Goal: Submit feedback/report problem

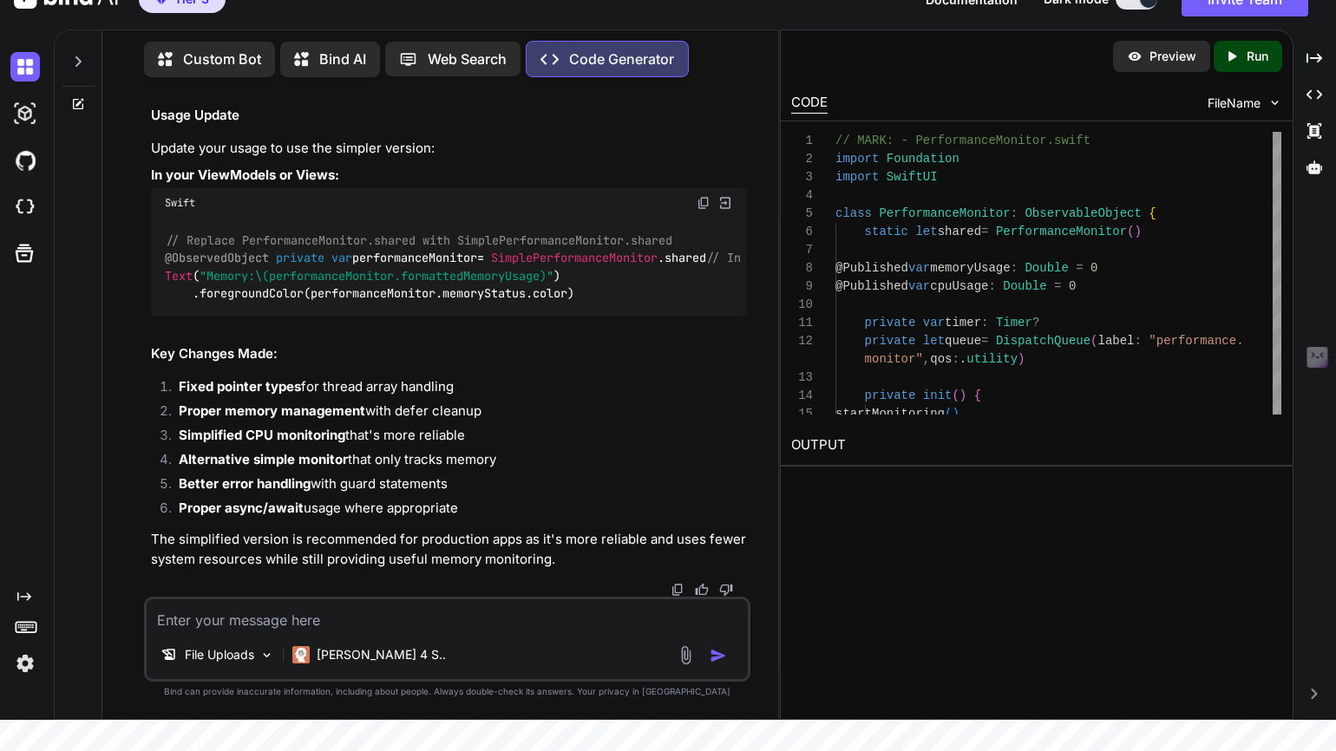
scroll to position [108833, 0]
click at [284, 627] on textarea at bounding box center [447, 614] width 601 height 31
type textarea "filters are not showing"
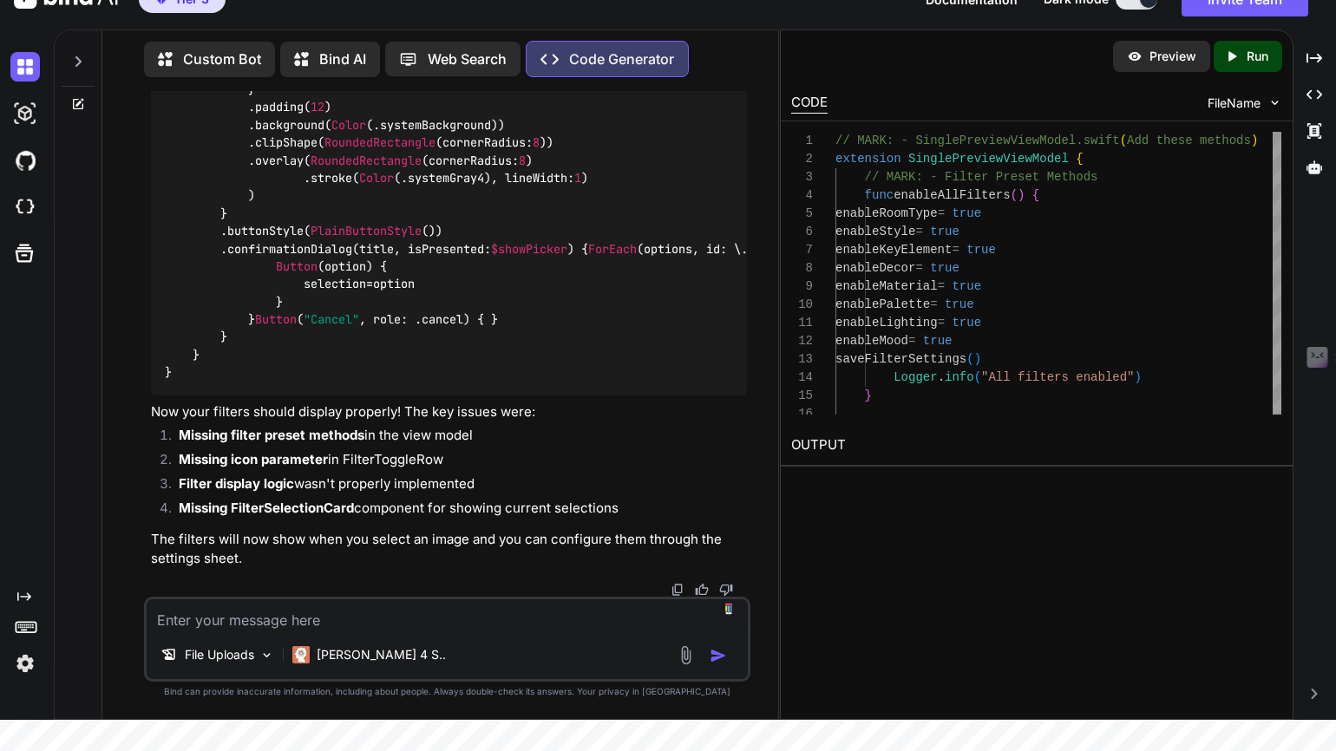
scroll to position [125669, 0]
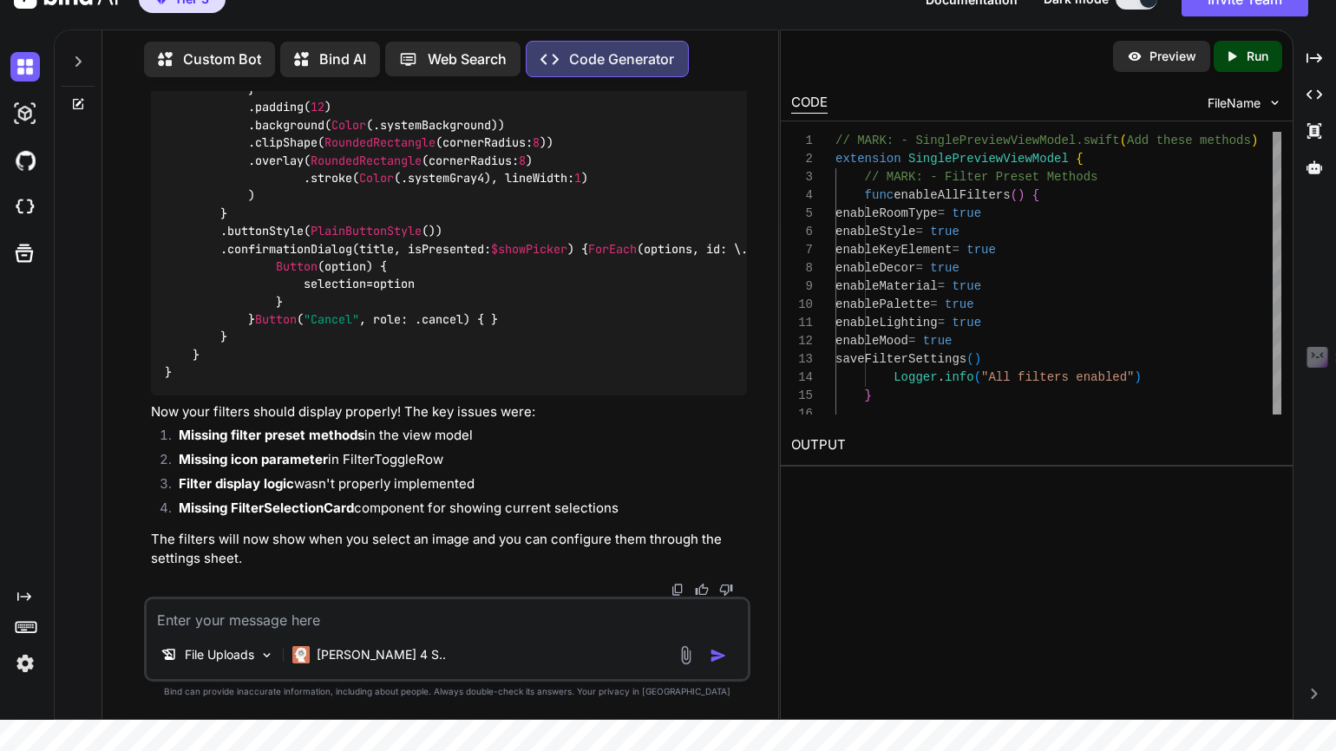
scroll to position [110397, 0]
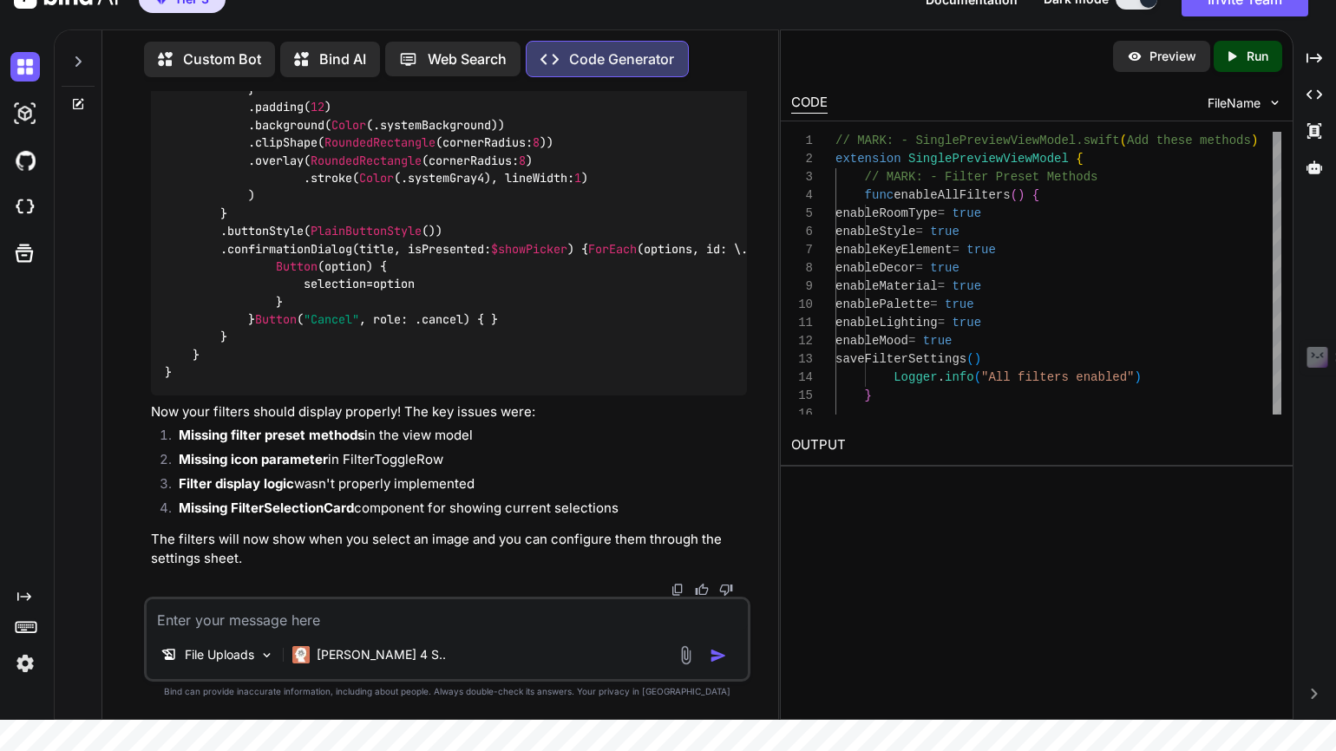
scroll to position [110803, 0]
click at [222, 62] on p "Custom Bot" at bounding box center [222, 59] width 78 height 21
click at [219, 55] on p "Custom Bot" at bounding box center [222, 59] width 78 height 21
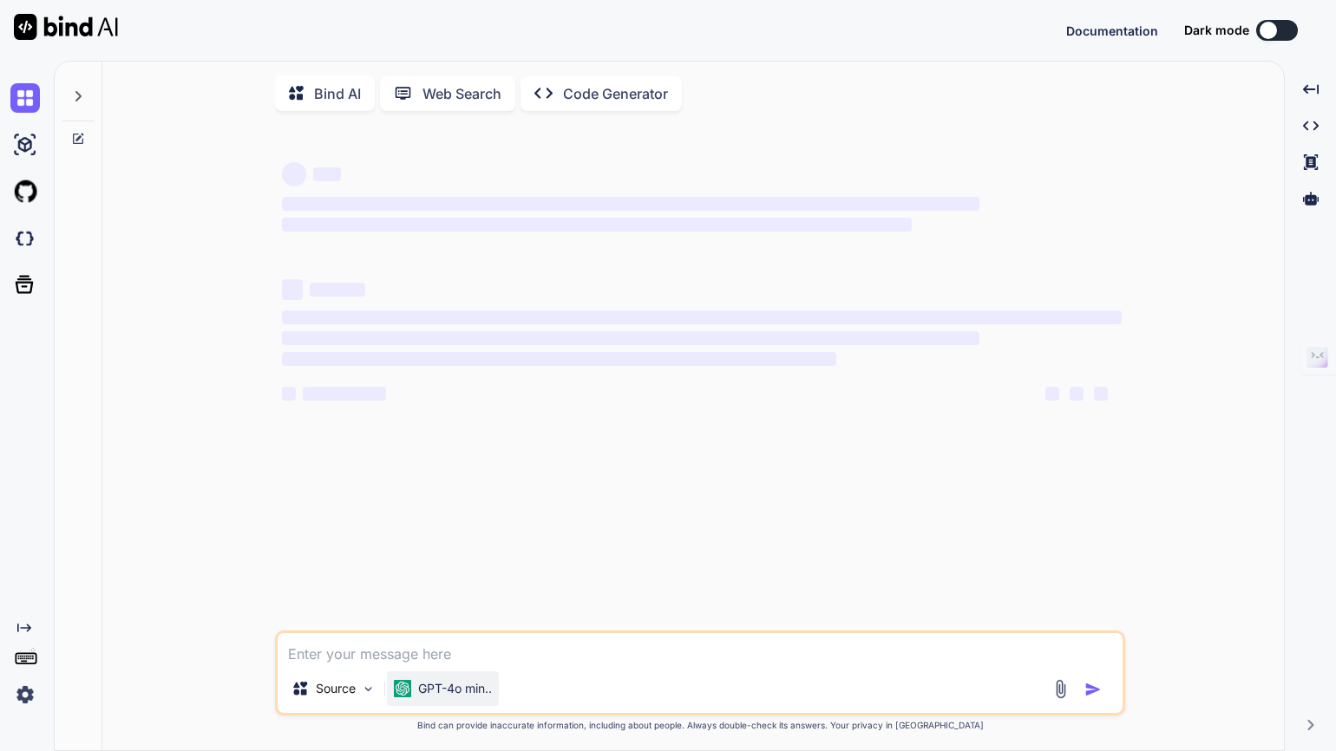
click at [465, 697] on p "GPT-4o min.." at bounding box center [455, 688] width 74 height 17
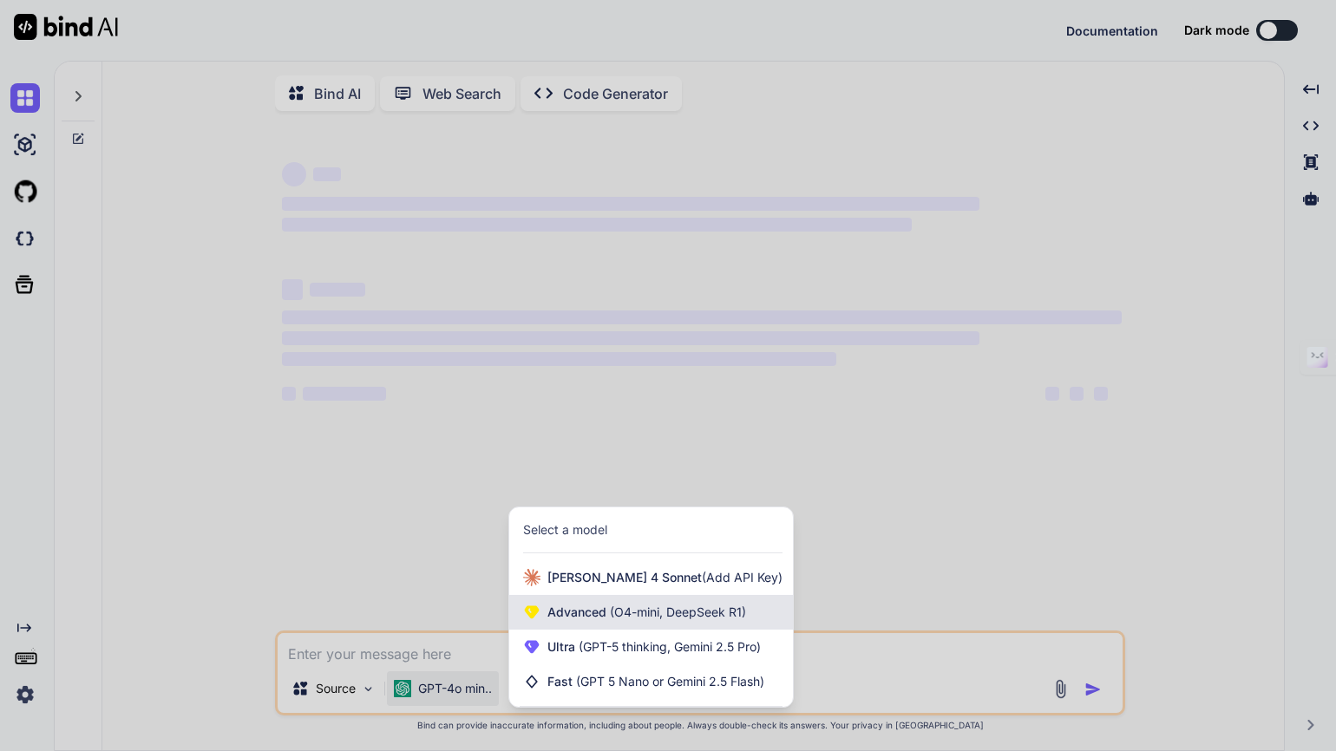
click at [584, 612] on span "Advanced (O4-mini, DeepSeek R1)" at bounding box center [646, 612] width 199 height 17
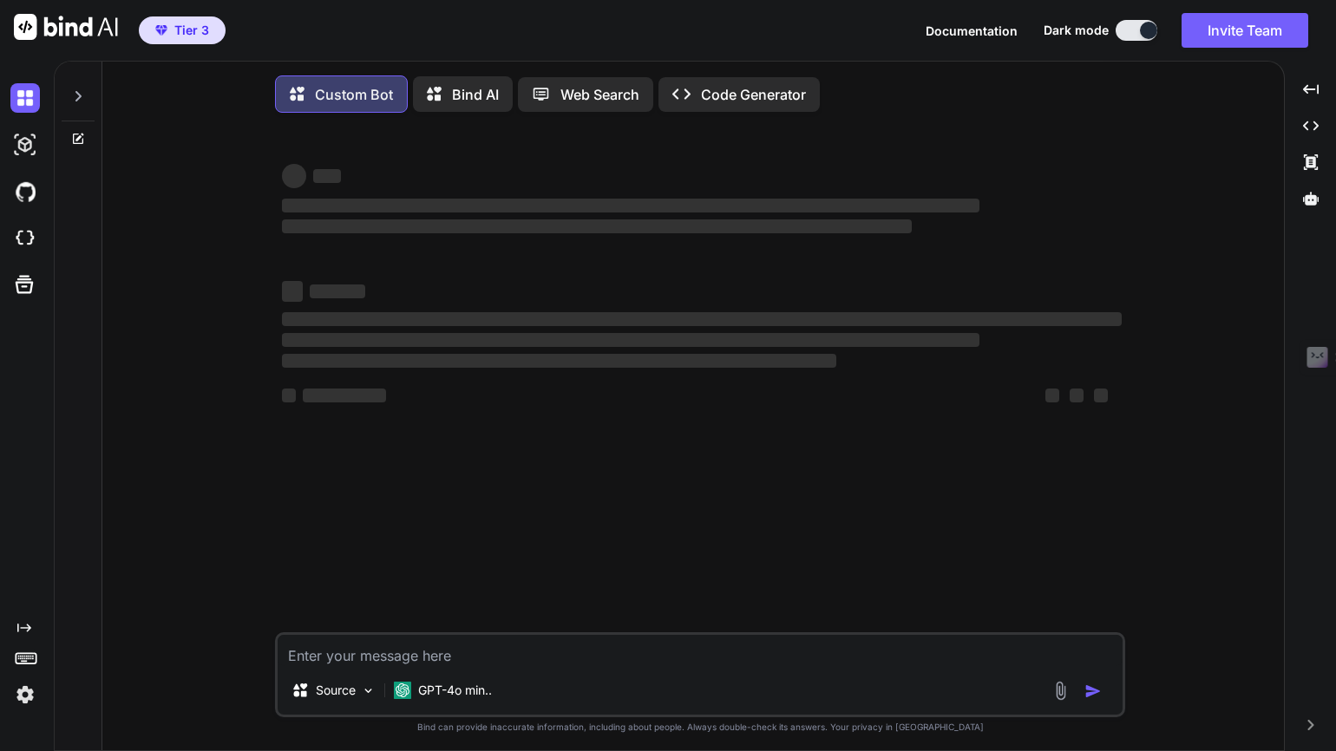
scroll to position [12, 0]
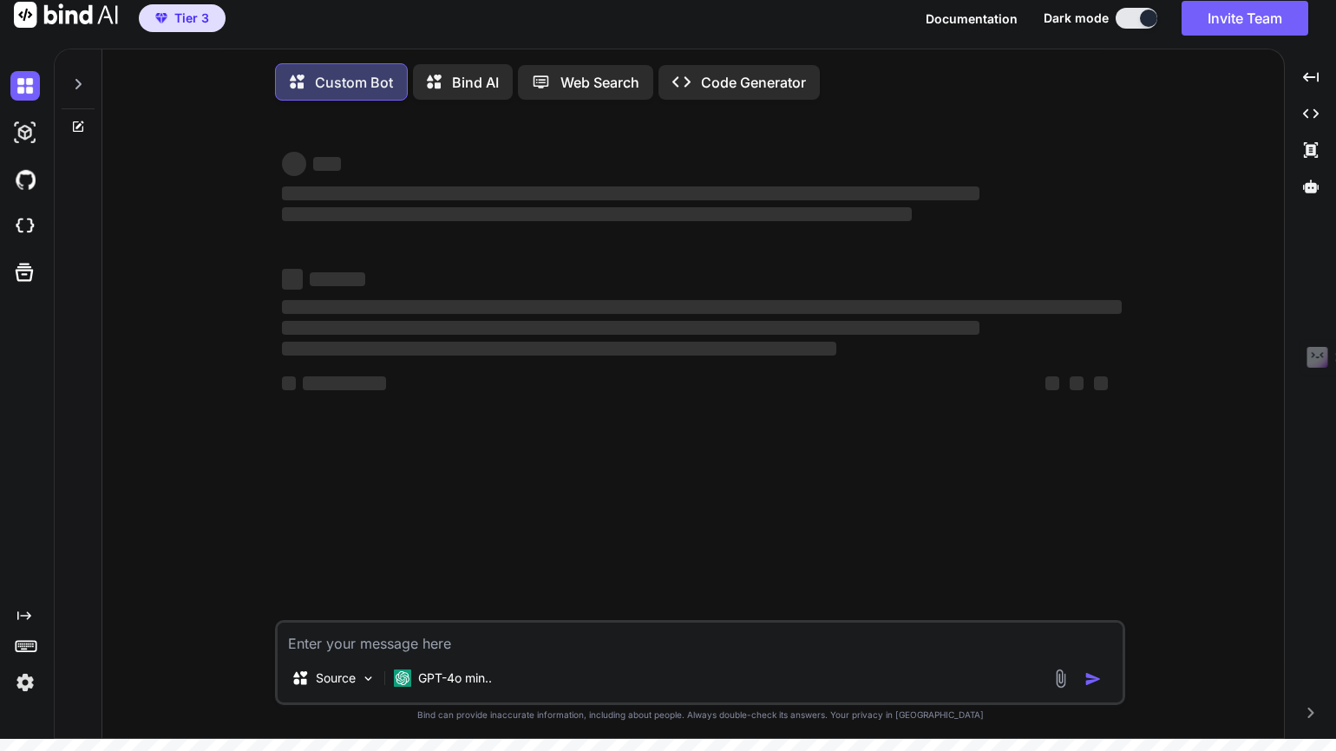
click at [29, 19] on img at bounding box center [66, 15] width 104 height 26
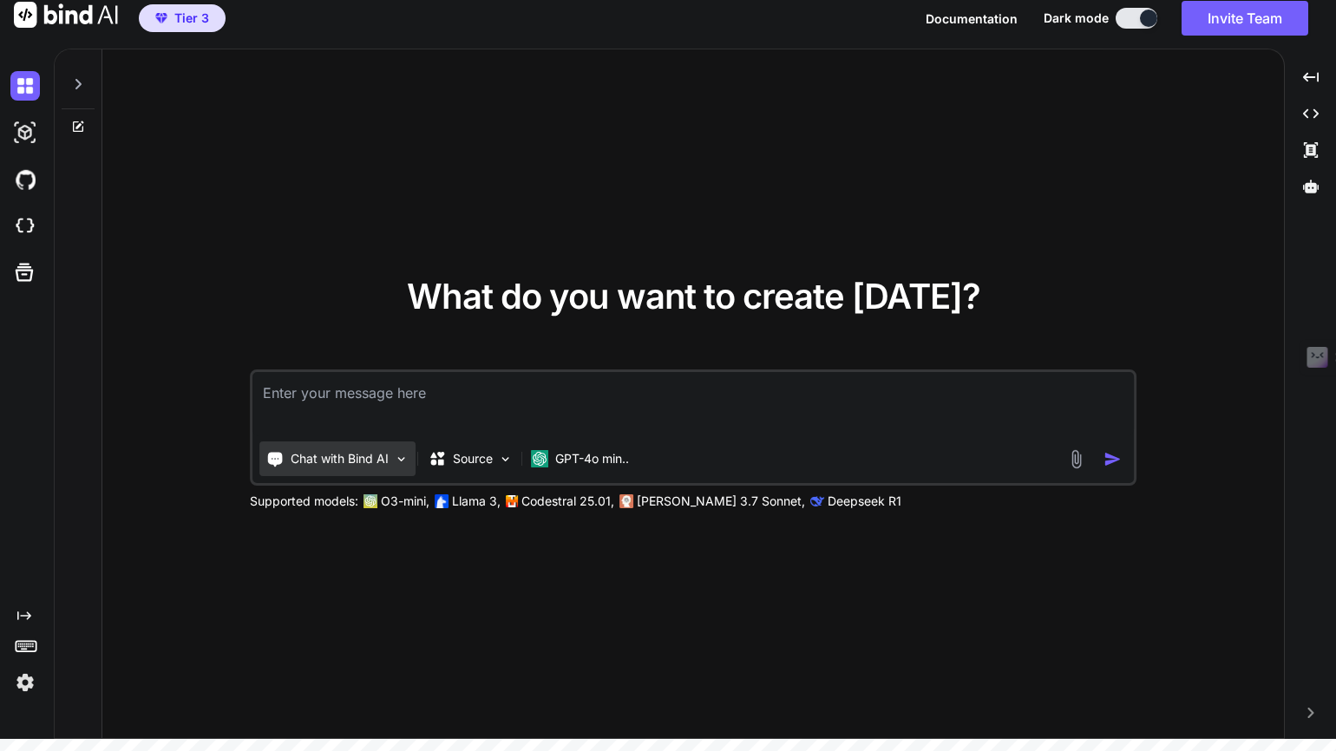
click at [405, 466] on img at bounding box center [401, 459] width 15 height 15
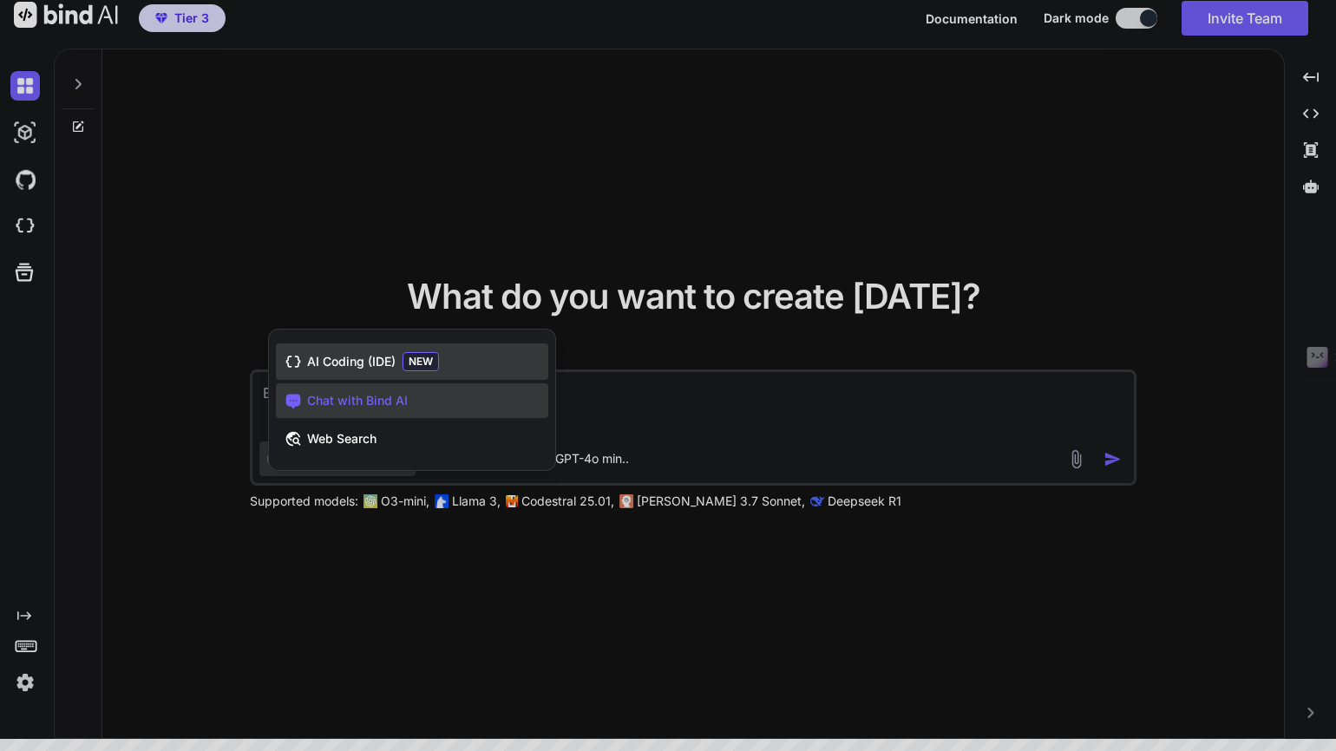
click at [411, 355] on span "NEW" at bounding box center [421, 361] width 36 height 19
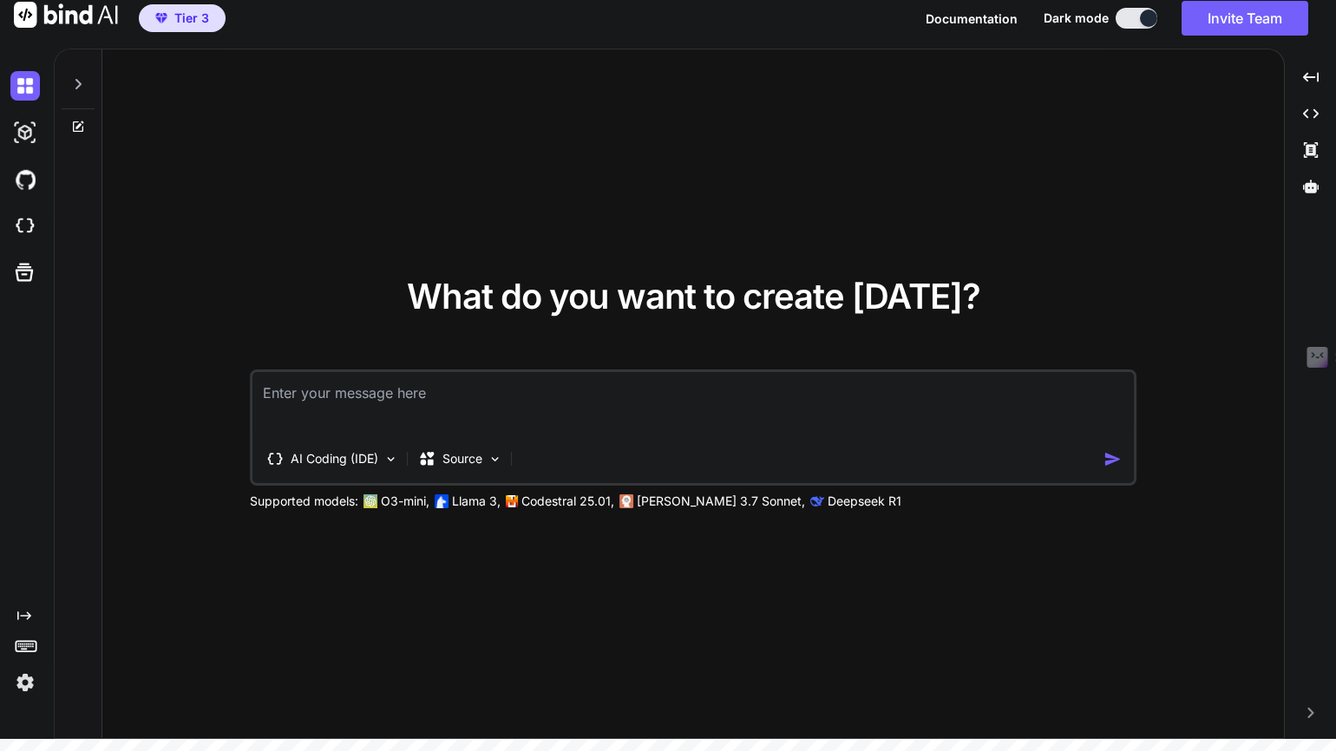
click at [69, 13] on img at bounding box center [66, 15] width 104 height 26
type textarea "x"
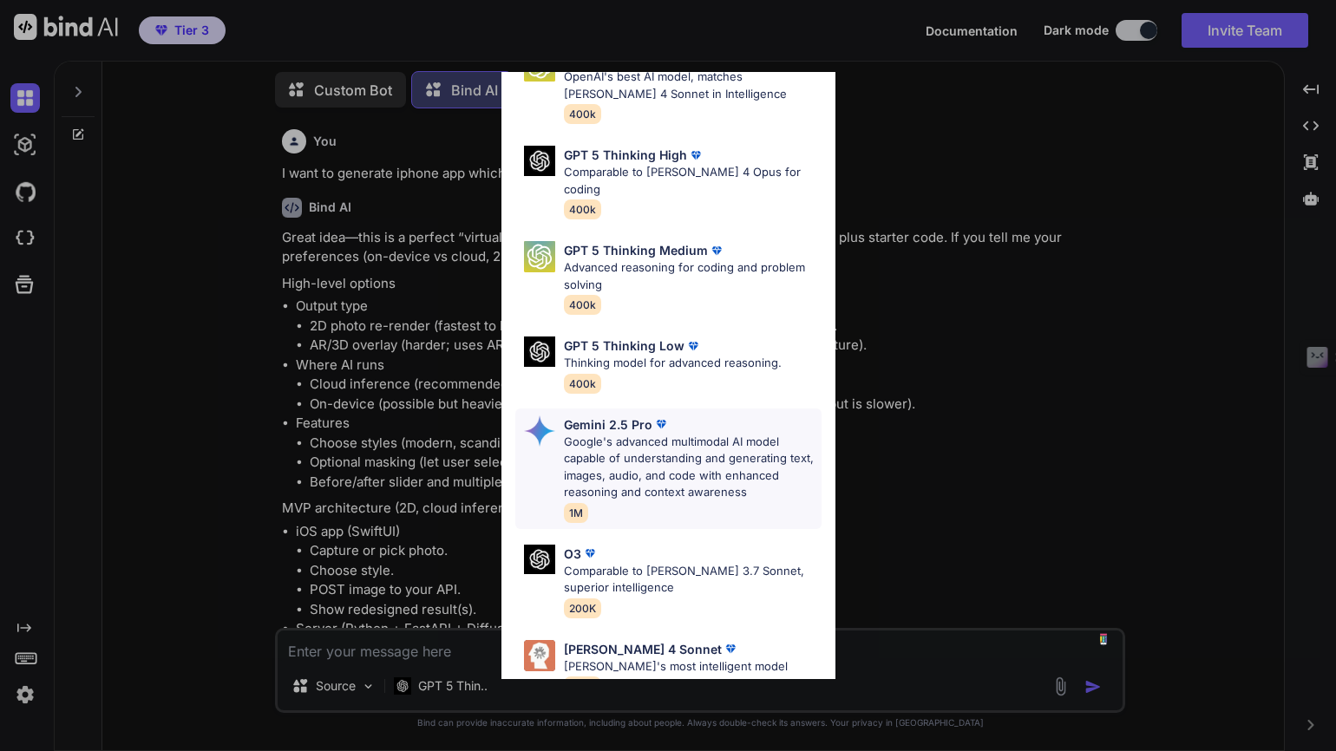
scroll to position [179, 0]
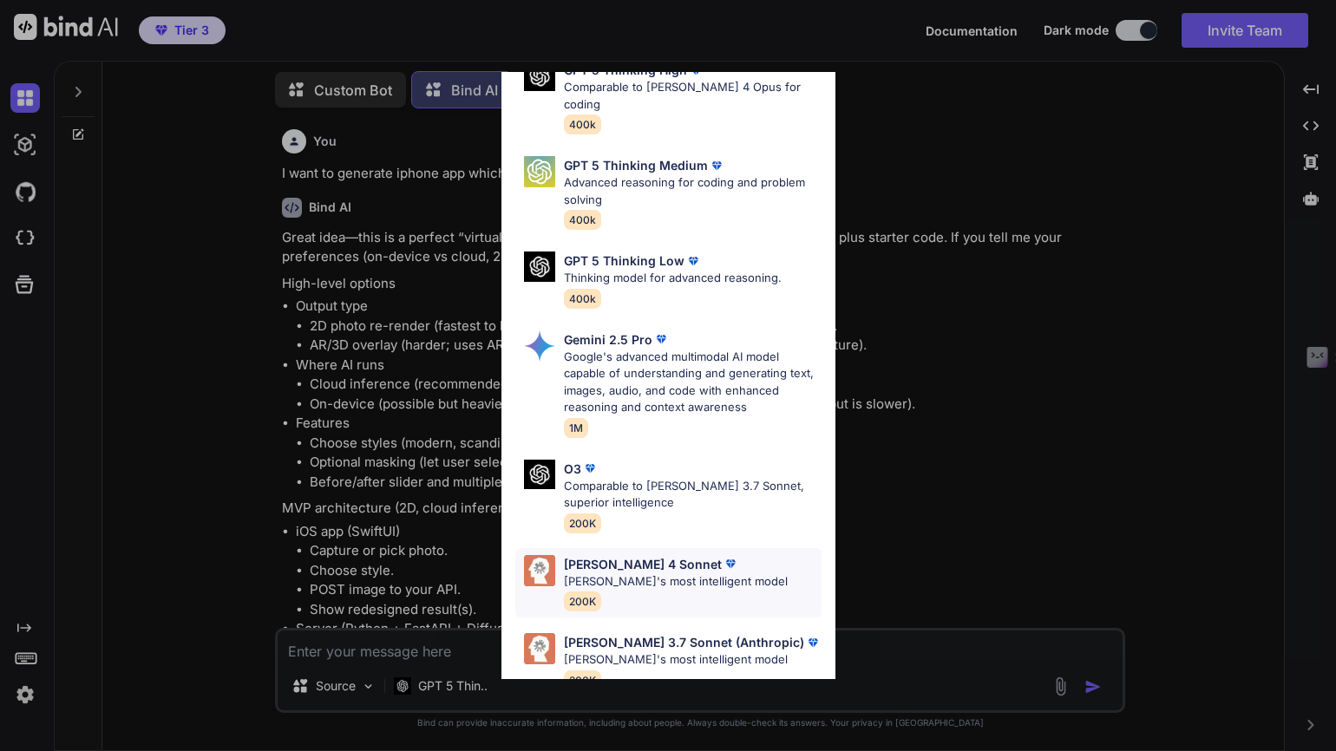
click at [675, 579] on div "Claude 4 Sonnet Claude's most intelligent model 200K" at bounding box center [676, 583] width 224 height 56
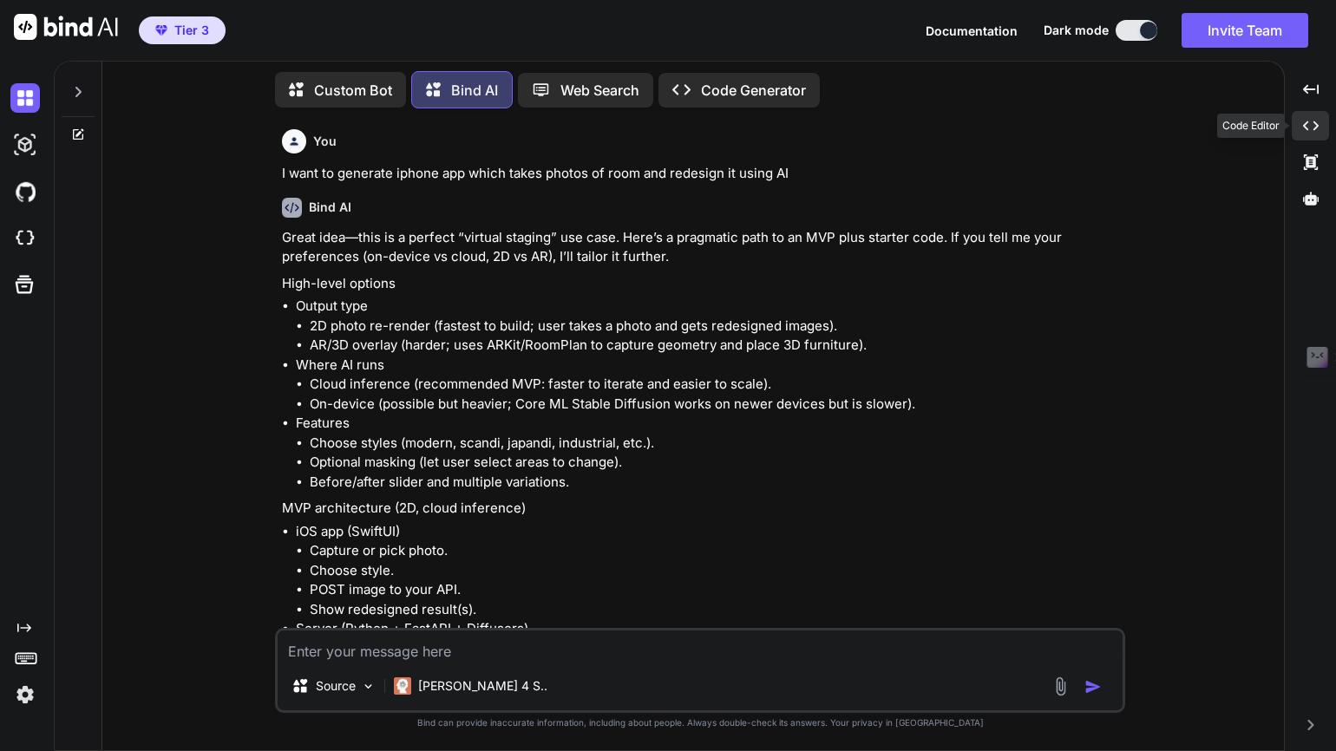
click at [1319, 128] on div "Created with Pixso." at bounding box center [1310, 125] width 37 height 29
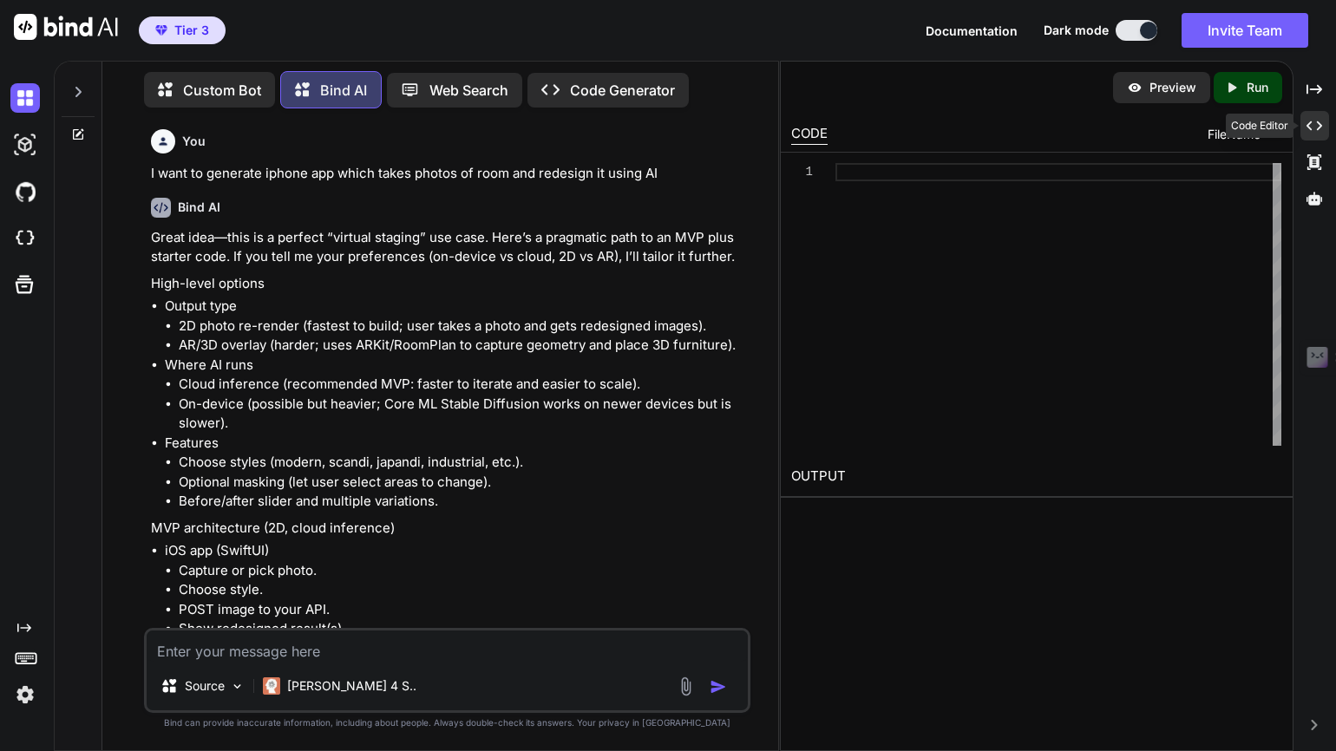
click at [1319, 128] on icon "Created with Pixso." at bounding box center [1314, 126] width 16 height 16
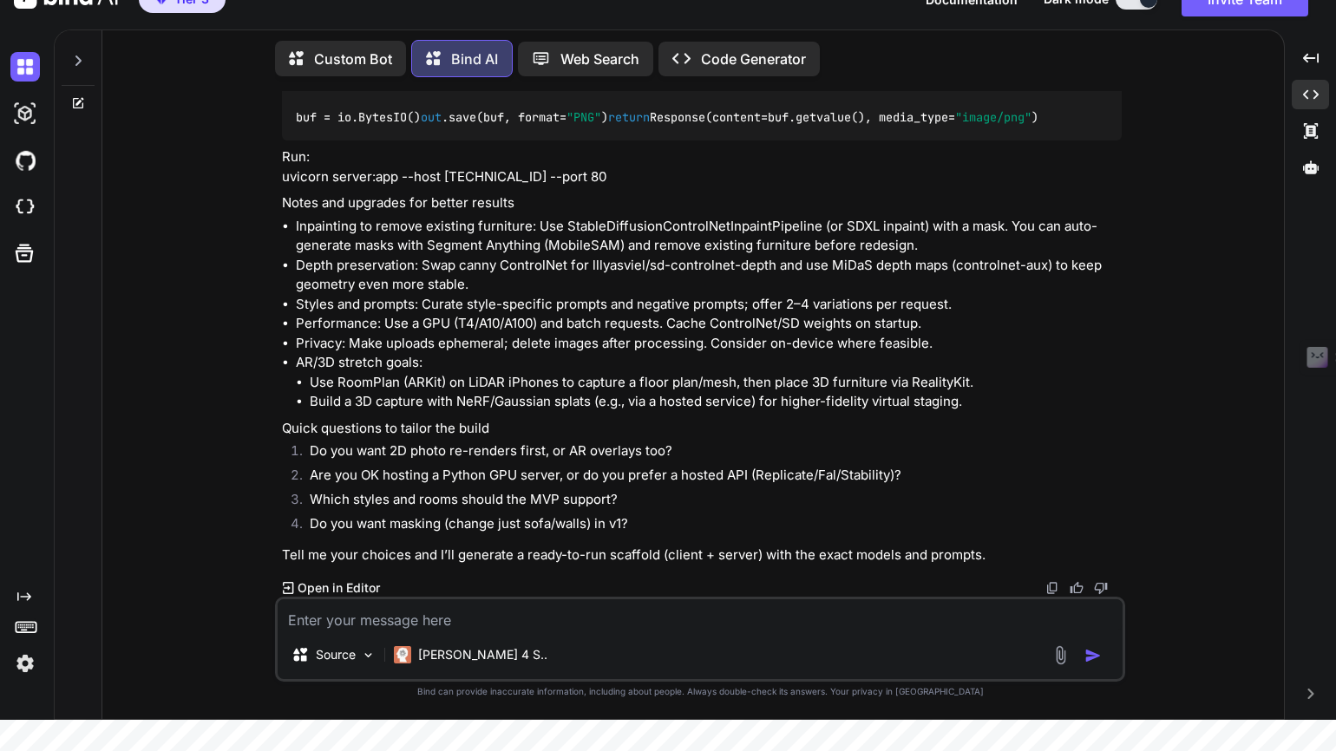
scroll to position [0, 0]
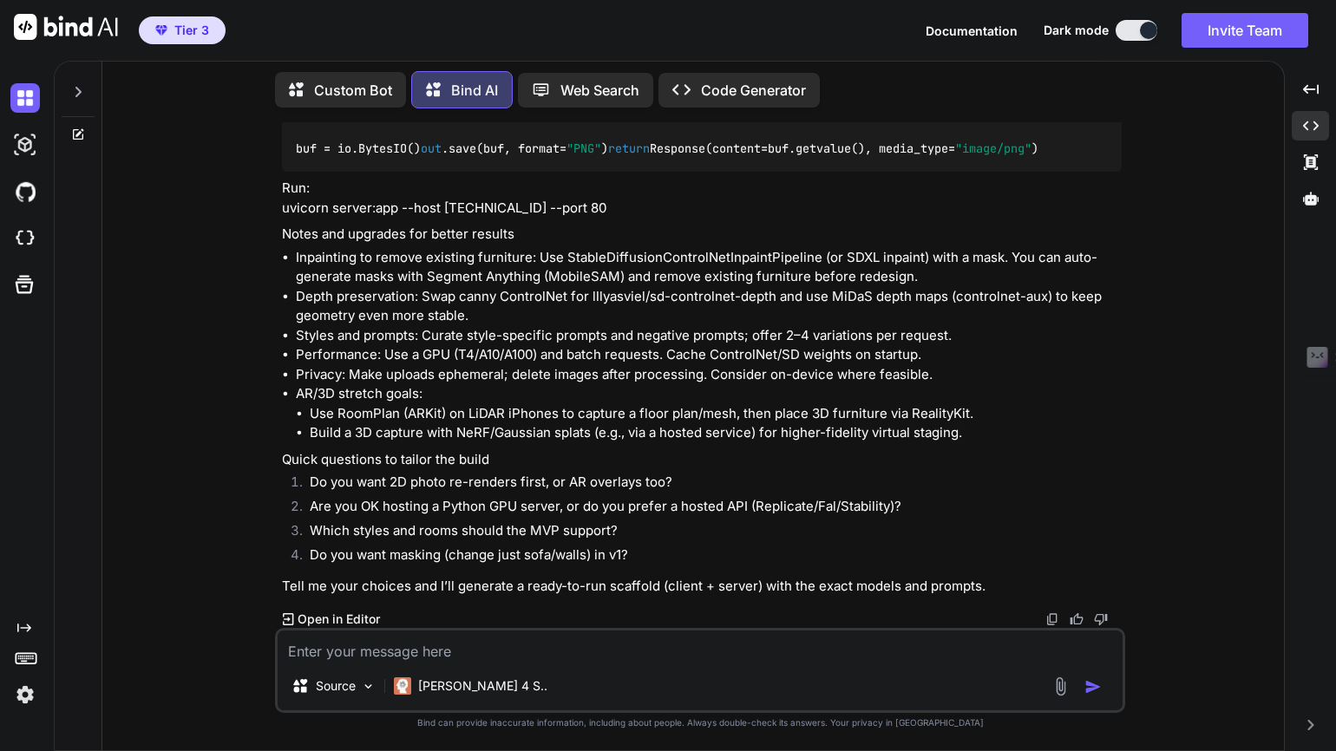
click at [81, 87] on icon at bounding box center [78, 92] width 6 height 10
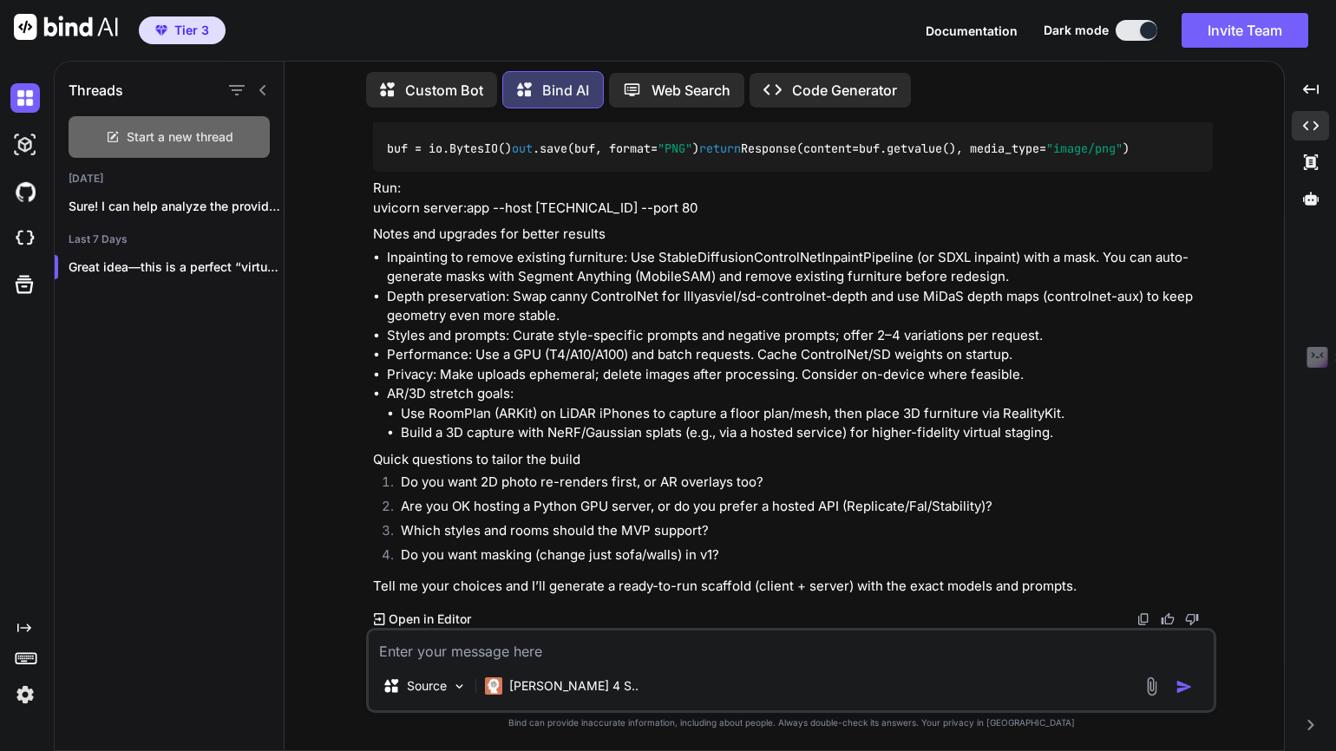
click at [138, 138] on span "Start a new thread" at bounding box center [180, 136] width 107 height 17
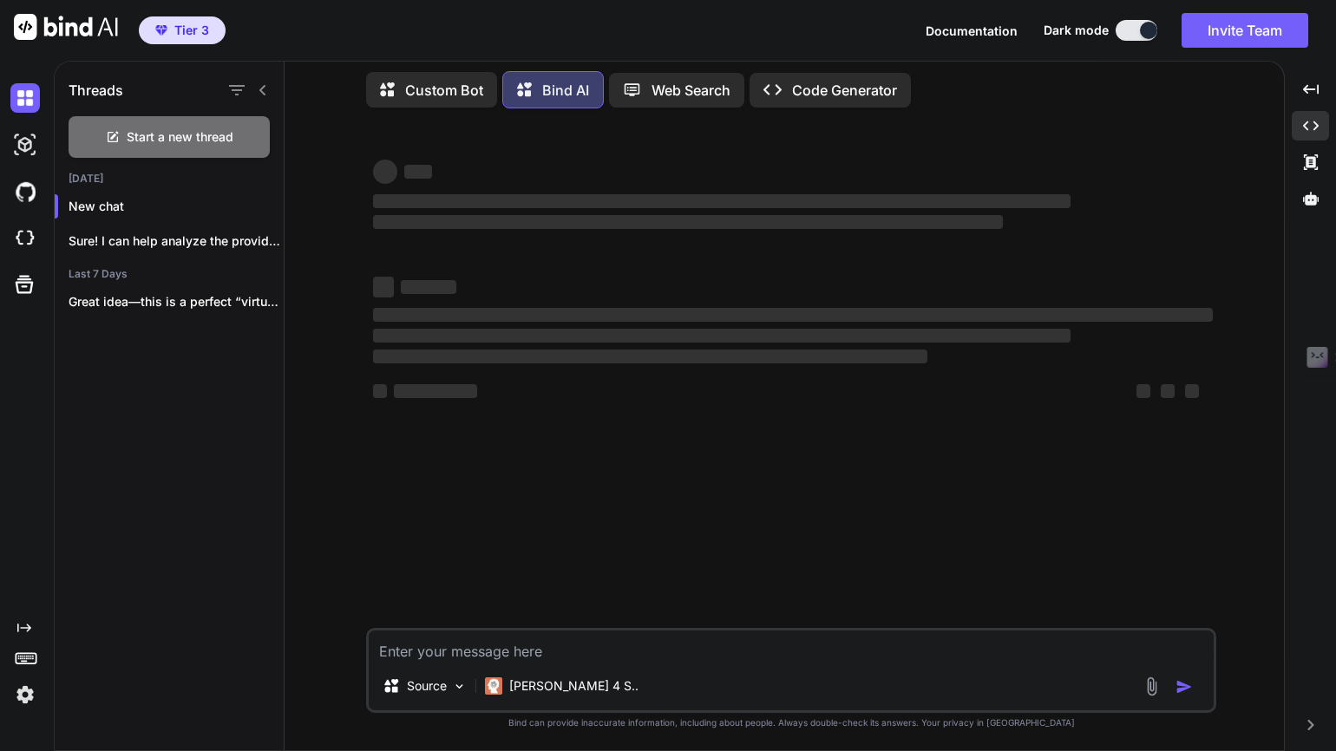
type textarea "x"
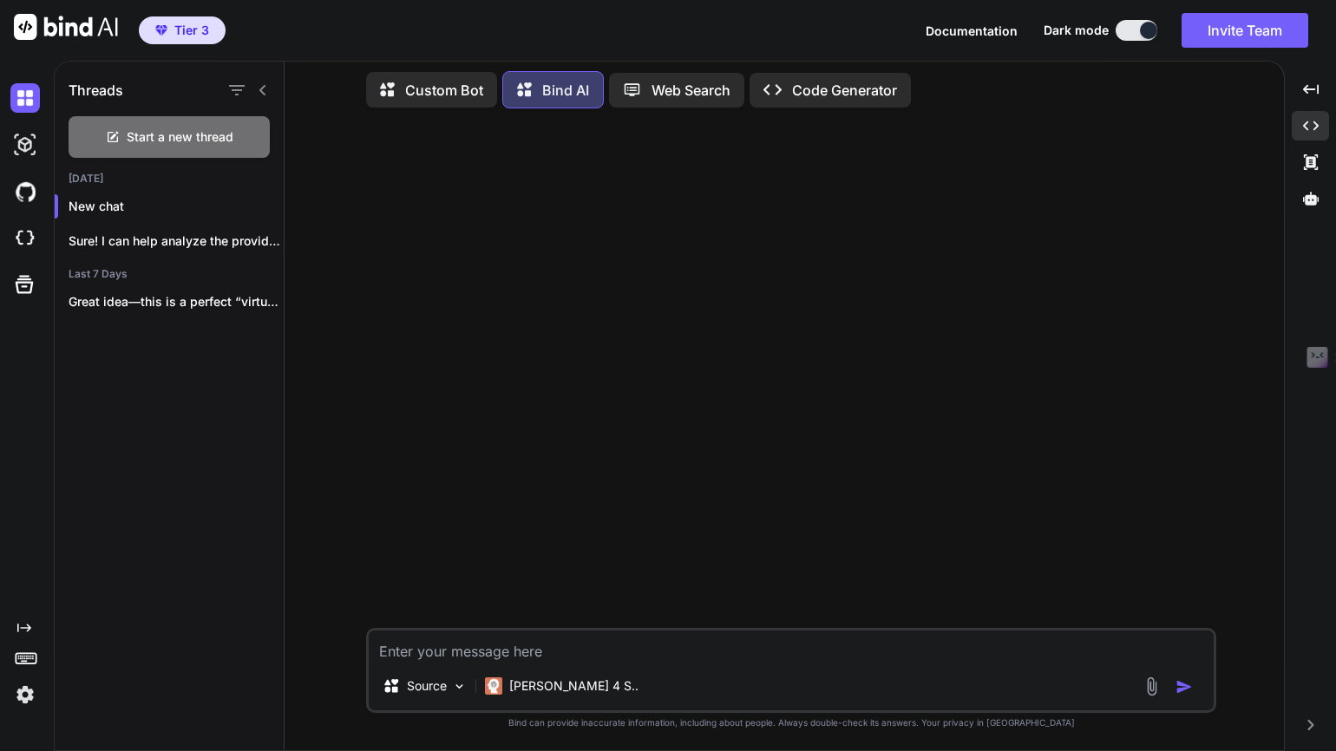
click at [979, 39] on button "Documentation" at bounding box center [972, 31] width 92 height 18
